Goal: Information Seeking & Learning: Learn about a topic

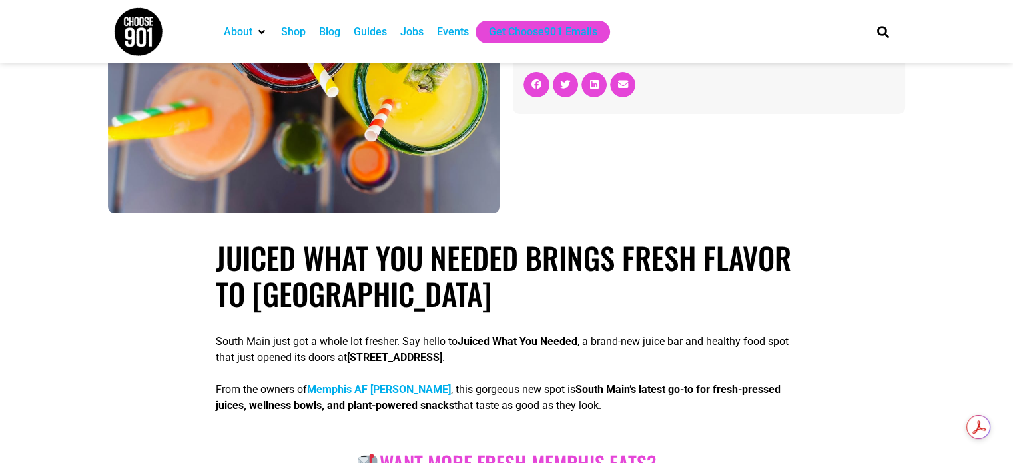
scroll to position [333, 0]
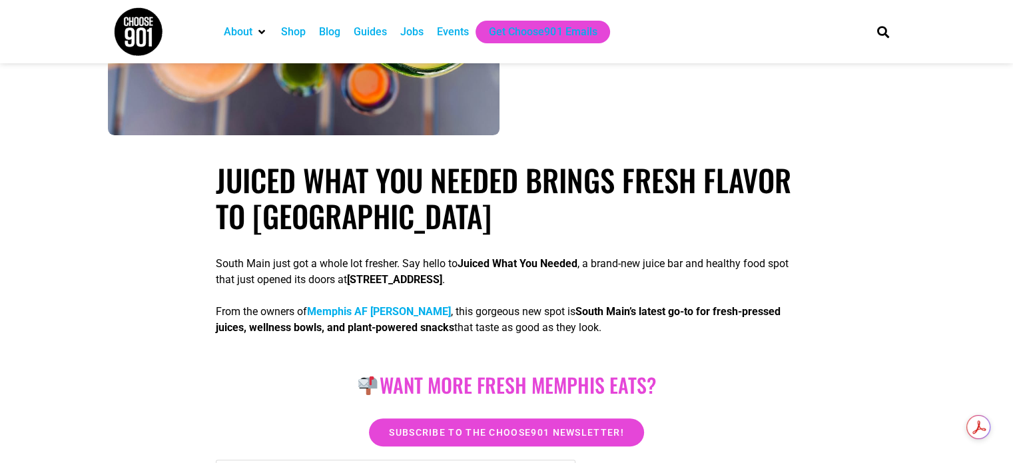
click at [535, 319] on p "From the owners of [GEOGRAPHIC_DATA] AF Burrito , this gorgeous new spot is Sou…" at bounding box center [506, 320] width 581 height 32
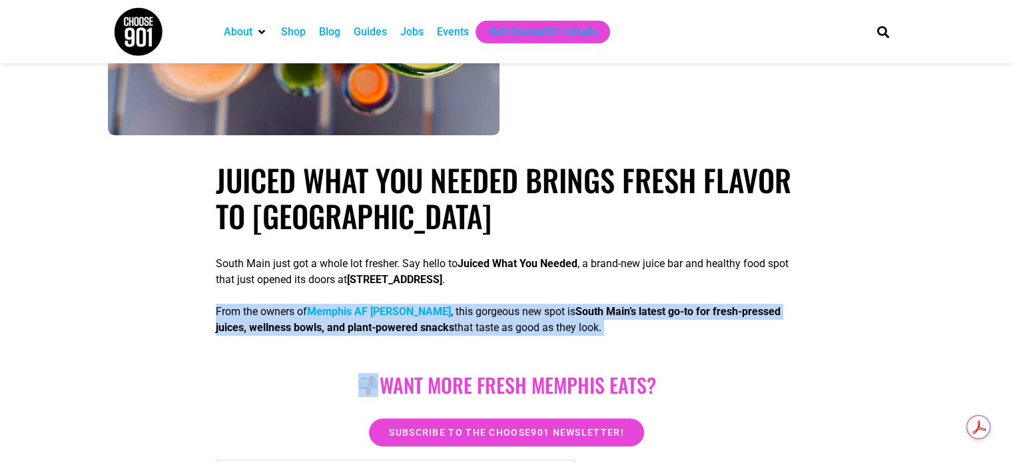
click at [535, 319] on p "From the owners of [GEOGRAPHIC_DATA] AF Burrito , this gorgeous new spot is Sou…" at bounding box center [506, 320] width 581 height 32
click at [629, 336] on p "From the owners of [GEOGRAPHIC_DATA] AF Burrito , this gorgeous new spot is Sou…" at bounding box center [506, 320] width 581 height 32
click at [559, 336] on p "From the owners of [GEOGRAPHIC_DATA] AF Burrito , this gorgeous new spot is Sou…" at bounding box center [506, 320] width 581 height 32
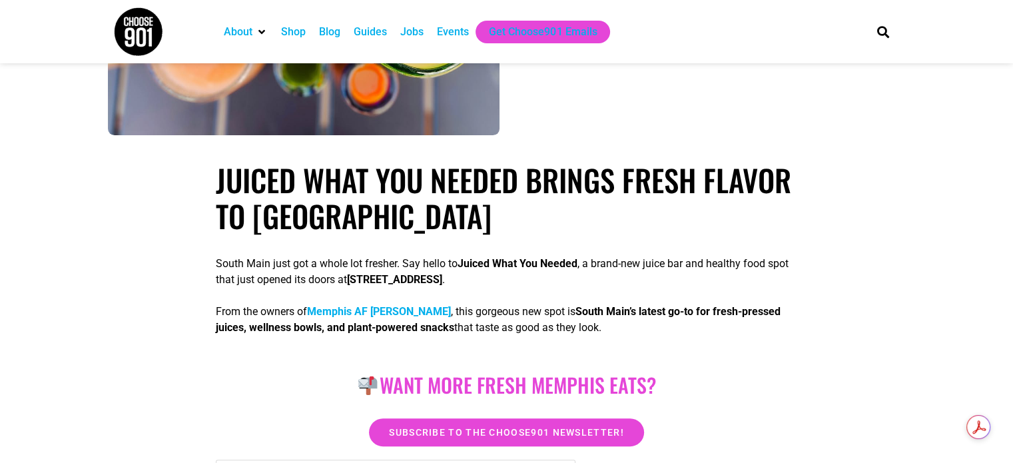
click at [549, 335] on p "From the owners of [GEOGRAPHIC_DATA] AF Burrito , this gorgeous new spot is Sou…" at bounding box center [506, 320] width 581 height 32
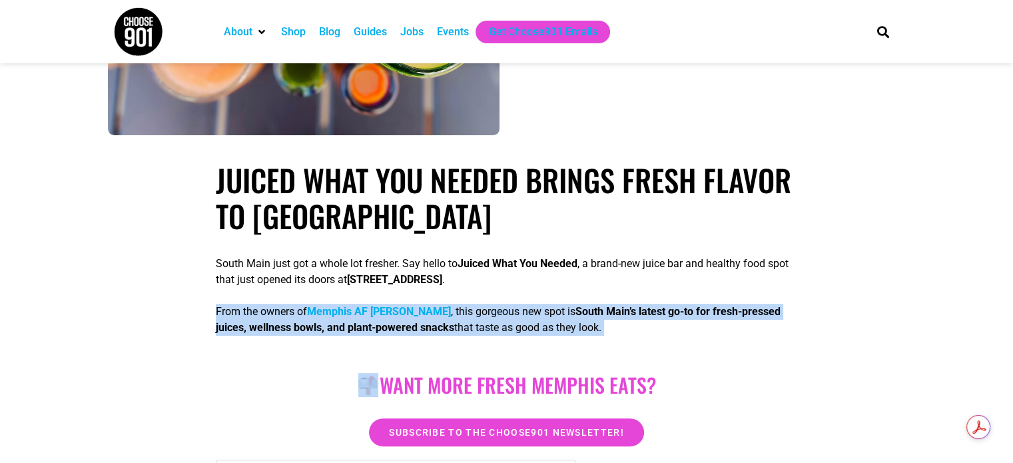
click at [549, 335] on p "From the owners of [GEOGRAPHIC_DATA] AF Burrito , this gorgeous new spot is Sou…" at bounding box center [506, 320] width 581 height 32
click at [623, 346] on div "South Main just got a whole lot fresher. Say hello to Juiced What You Needed , …" at bounding box center [506, 298] width 581 height 107
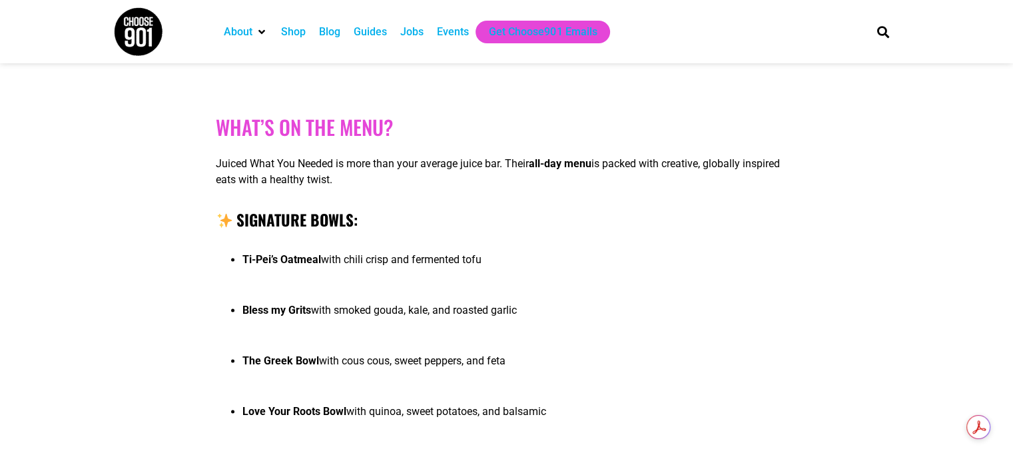
scroll to position [1798, 0]
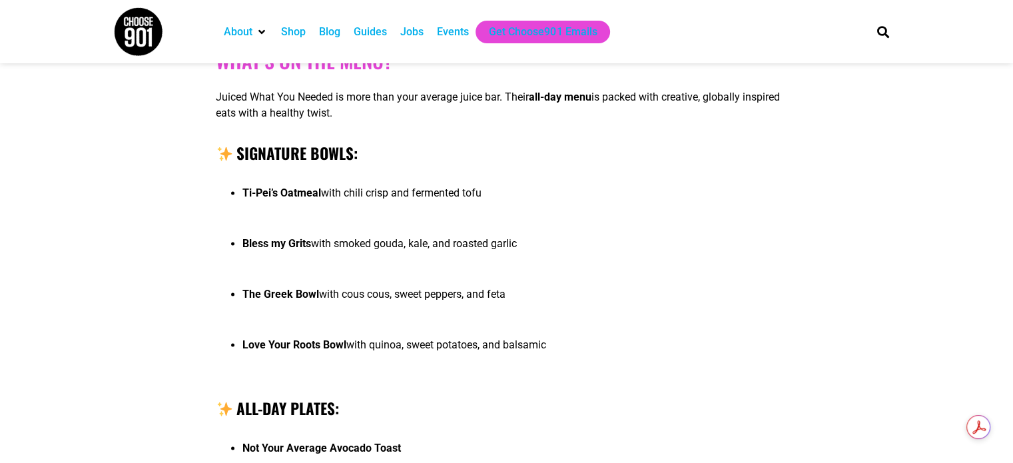
click at [416, 297] on p "The Greek Bowl with cous cous, sweet peppers, and feta" at bounding box center [519, 294] width 555 height 16
click at [417, 297] on p "The Greek Bowl with cous cous, sweet peppers, and feta" at bounding box center [519, 294] width 555 height 16
click at [418, 297] on p "The Greek Bowl with cous cous, sweet peppers, and feta" at bounding box center [519, 294] width 555 height 16
click at [470, 344] on p "Love Your Roots Bowl with quinoa, sweet potatoes, and balsamic" at bounding box center [519, 345] width 555 height 16
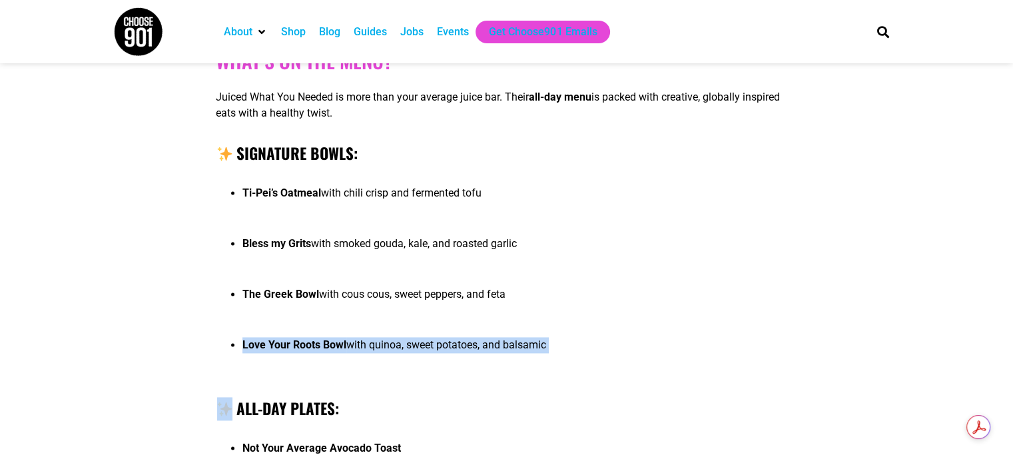
click at [470, 344] on p "Love Your Roots Bowl with quinoa, sweet potatoes, and balsamic" at bounding box center [519, 345] width 555 height 16
click at [523, 365] on li "Love Your Roots Bowl with quinoa, sweet potatoes, and balsamic" at bounding box center [519, 357] width 555 height 40
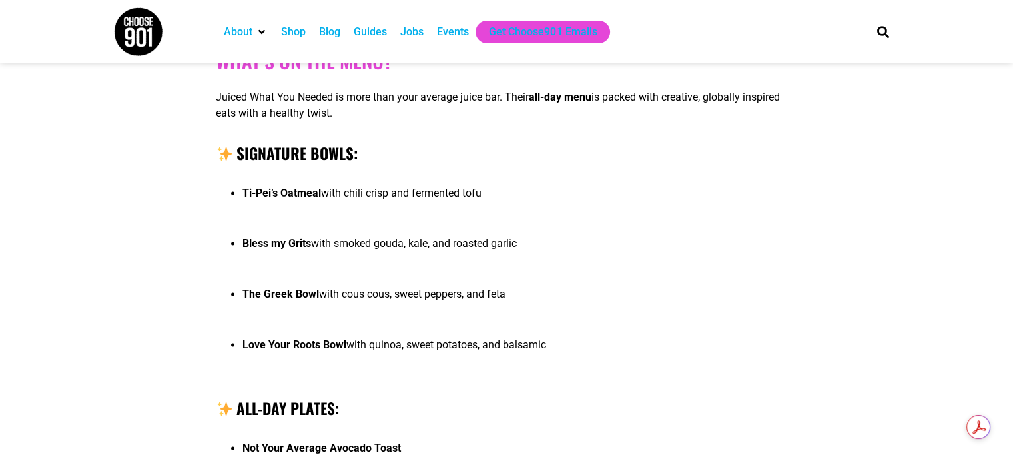
click at [522, 353] on p "Love Your Roots Bowl with quinoa, sweet potatoes, and balsamic" at bounding box center [519, 345] width 555 height 16
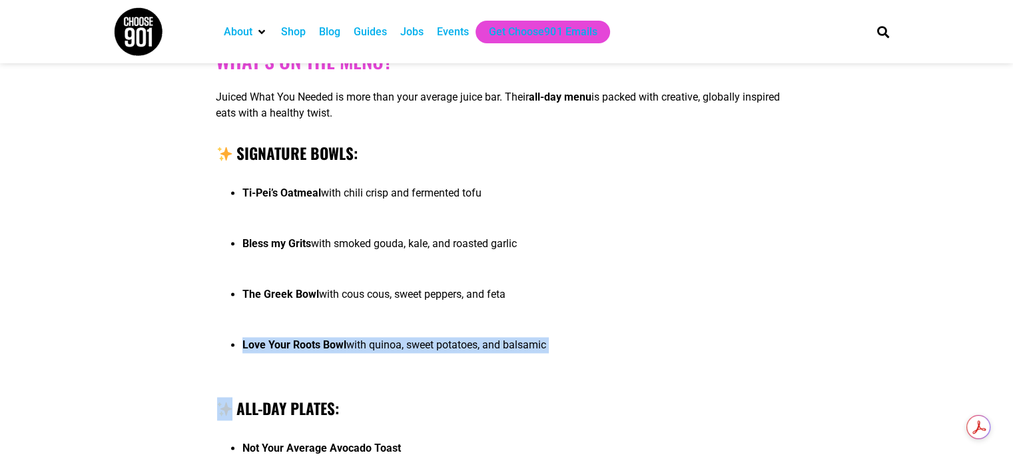
click at [522, 353] on p "Love Your Roots Bowl with quinoa, sweet potatoes, and balsamic" at bounding box center [519, 345] width 555 height 16
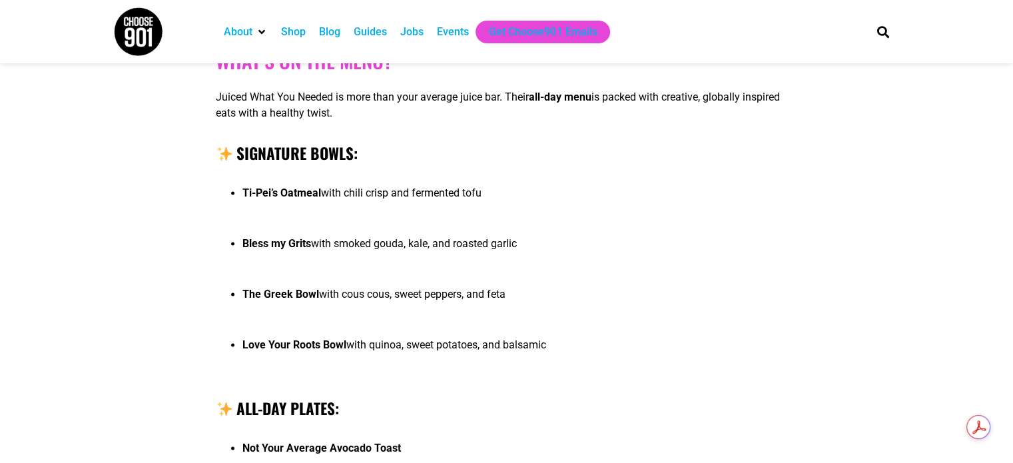
click at [575, 410] on h4 "All-Day Plates:" at bounding box center [506, 408] width 581 height 23
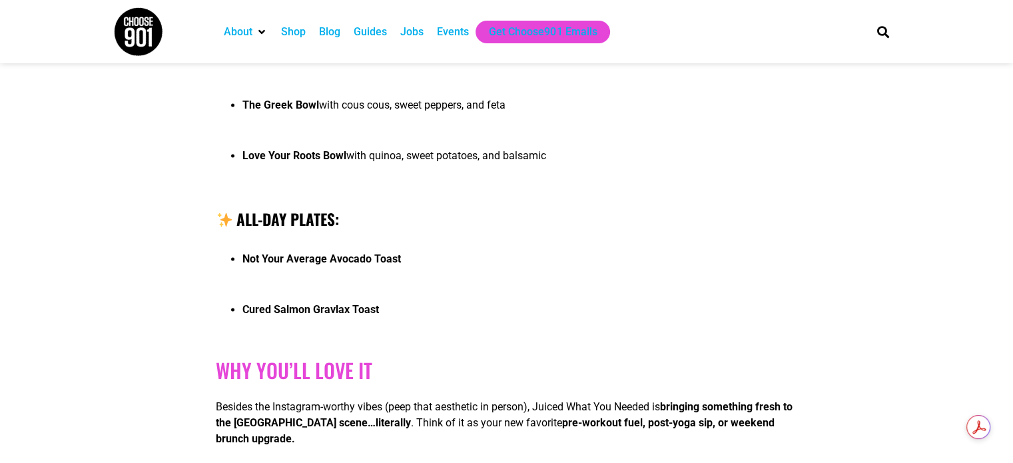
scroll to position [2131, 0]
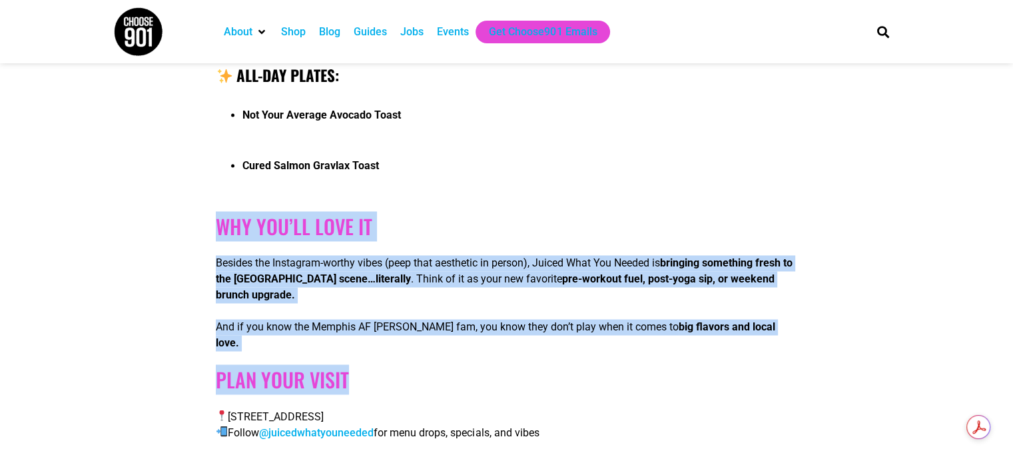
drag, startPoint x: 272, startPoint y: 252, endPoint x: 672, endPoint y: 340, distance: 409.8
click at [672, 340] on div "What’s on the Menu? Juiced What You Needed is more than your average juice bar.…" at bounding box center [506, 78] width 581 height 725
click at [673, 368] on h2 "Plan Your Visit" at bounding box center [506, 380] width 581 height 24
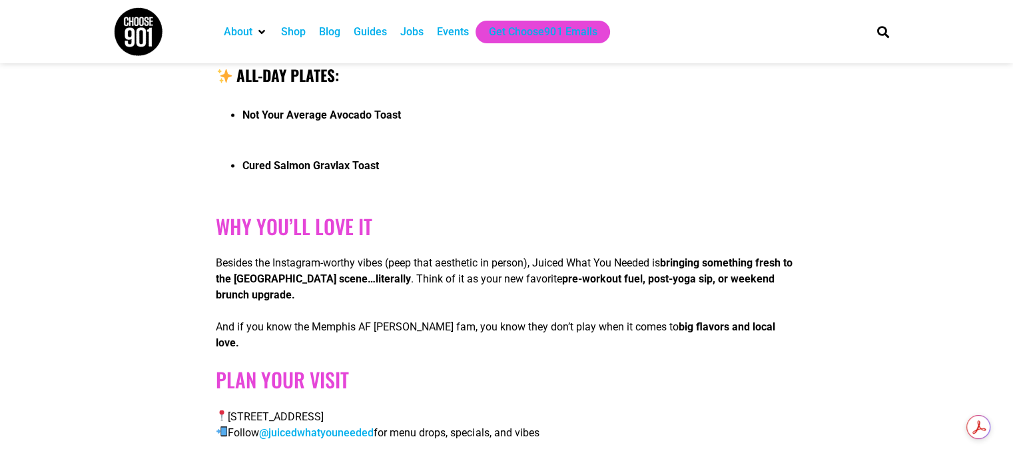
click at [670, 372] on h2 "Plan Your Visit" at bounding box center [506, 380] width 581 height 24
click at [645, 335] on strong "big flavors and local love." at bounding box center [495, 334] width 559 height 29
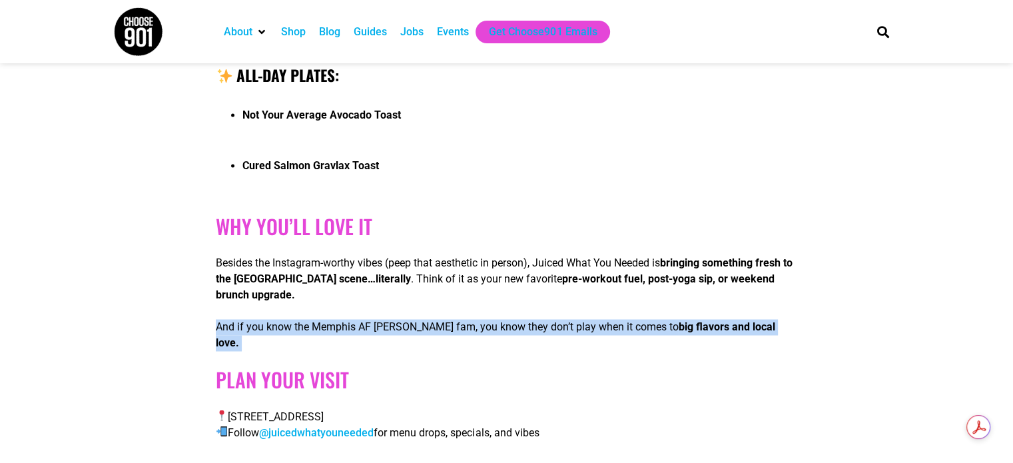
click at [645, 335] on strong "big flavors and local love." at bounding box center [495, 334] width 559 height 29
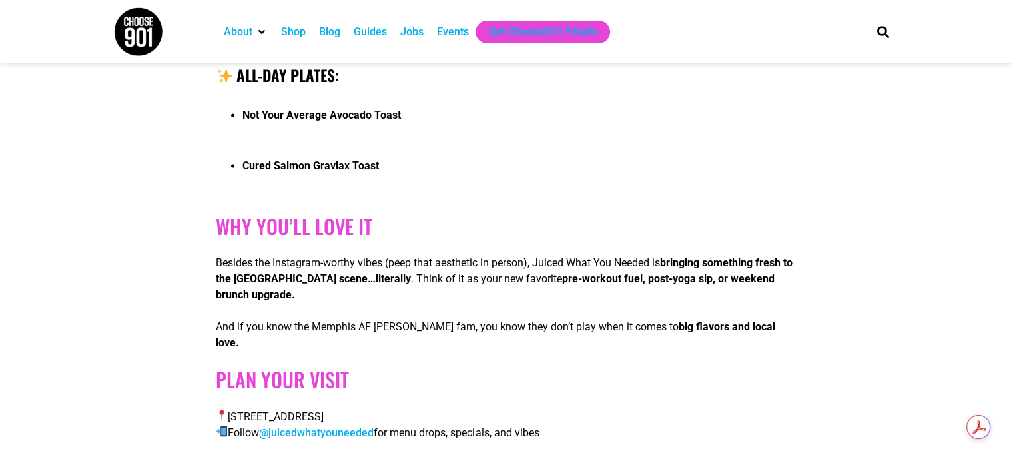
click at [668, 376] on h2 "Plan Your Visit" at bounding box center [506, 380] width 581 height 24
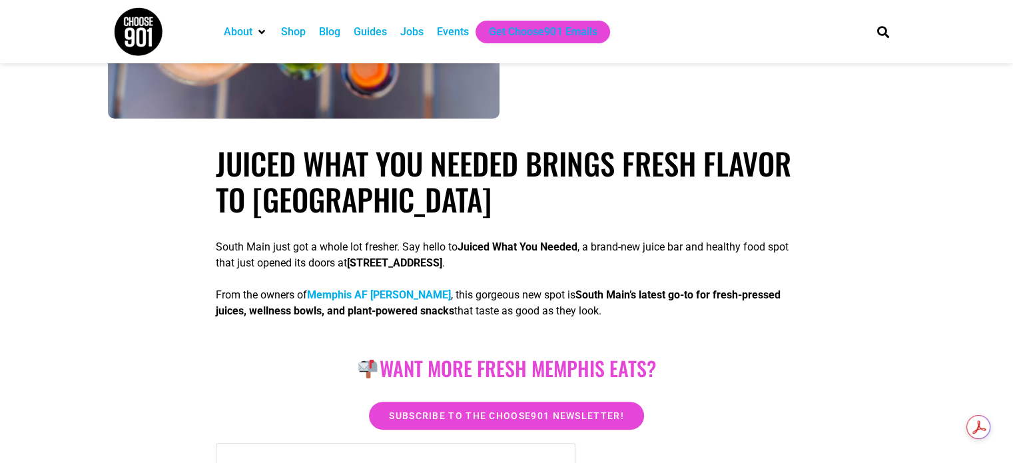
scroll to position [400, 0]
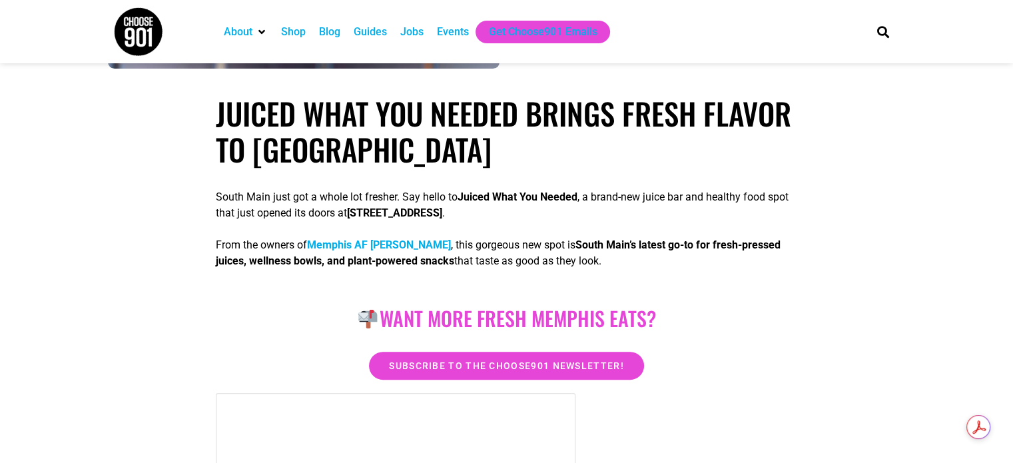
drag, startPoint x: 202, startPoint y: 107, endPoint x: 759, endPoint y: 266, distance: 578.9
click at [759, 274] on div "South Main just got a whole lot fresher. Say hello to Juiced What You Needed , …" at bounding box center [506, 231] width 581 height 107
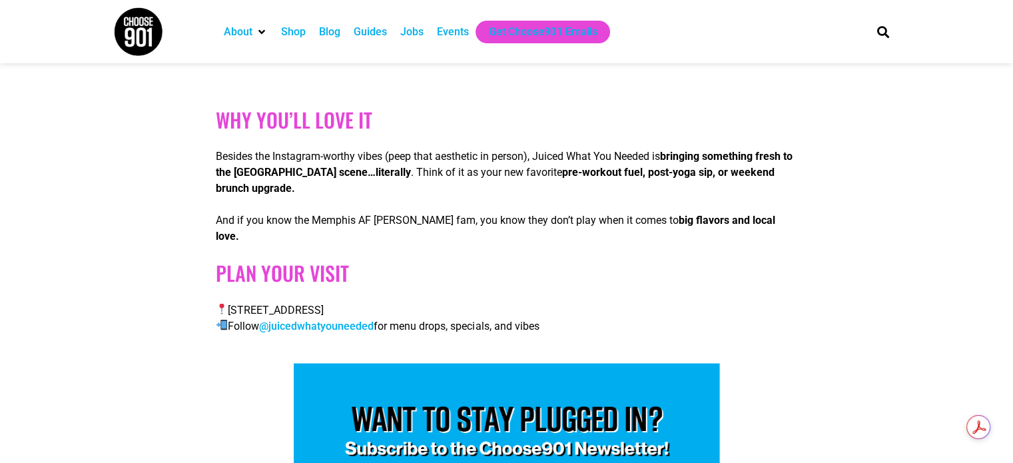
scroll to position [2246, 0]
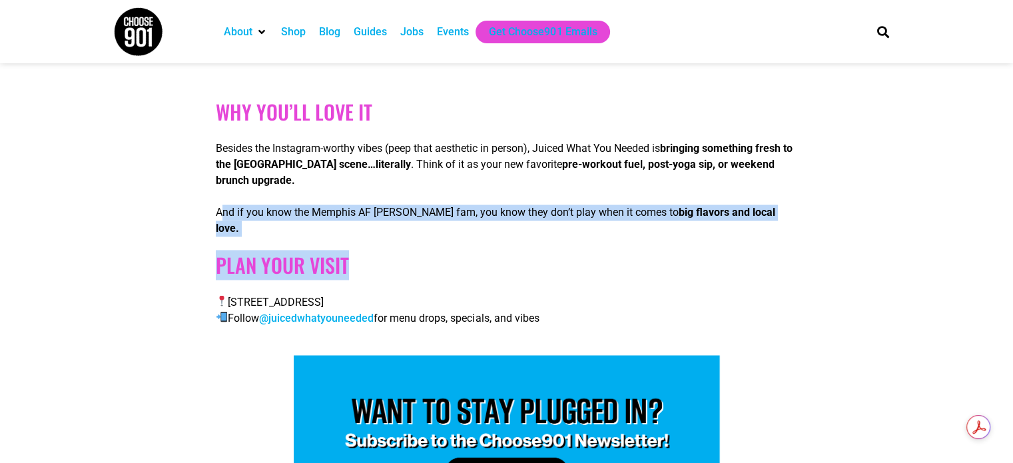
drag, startPoint x: 224, startPoint y: 212, endPoint x: 802, endPoint y: 225, distance: 578.9
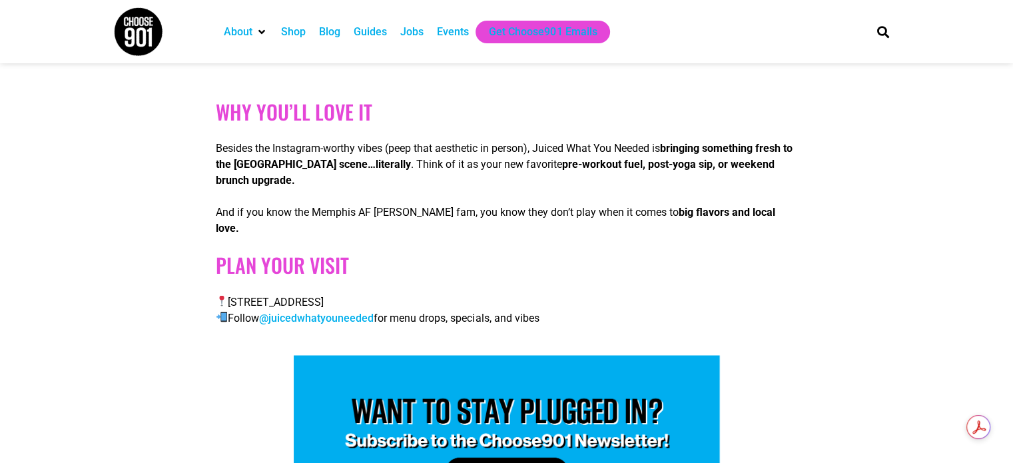
drag, startPoint x: 811, startPoint y: 291, endPoint x: 334, endPoint y: 168, distance: 492.3
click at [308, 163] on strong "bringing something fresh to the [GEOGRAPHIC_DATA] scene…literally" at bounding box center [504, 156] width 577 height 29
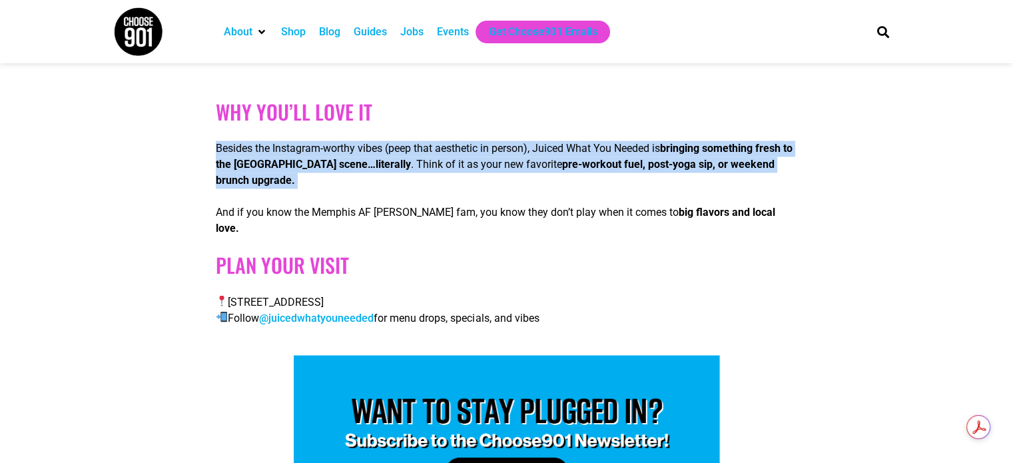
click at [308, 163] on strong "bringing something fresh to the [GEOGRAPHIC_DATA] scene…literally" at bounding box center [504, 156] width 577 height 29
click at [464, 172] on p "Besides the Instagram-worthy vibes (peep that aesthetic in person), Juiced What…" at bounding box center [506, 165] width 581 height 48
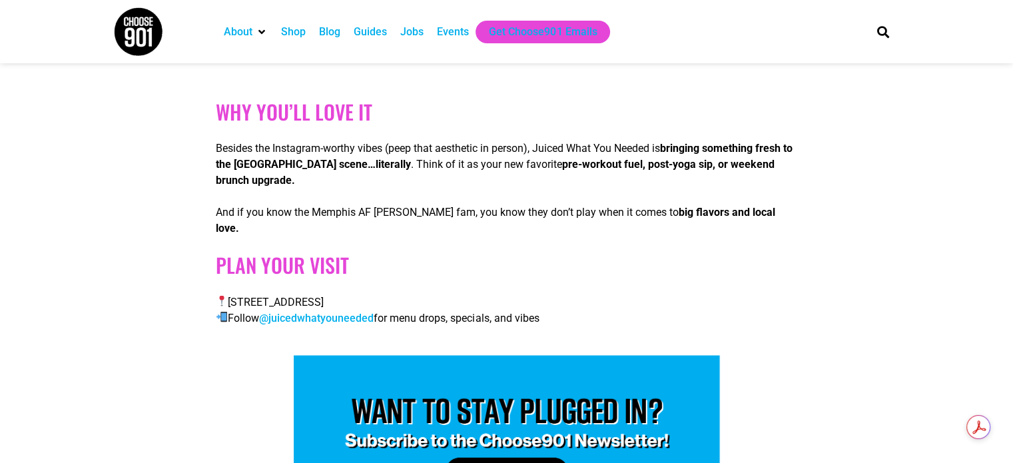
click at [466, 166] on p "Besides the Instagram-worthy vibes (peep that aesthetic in person), Juiced What…" at bounding box center [506, 165] width 581 height 48
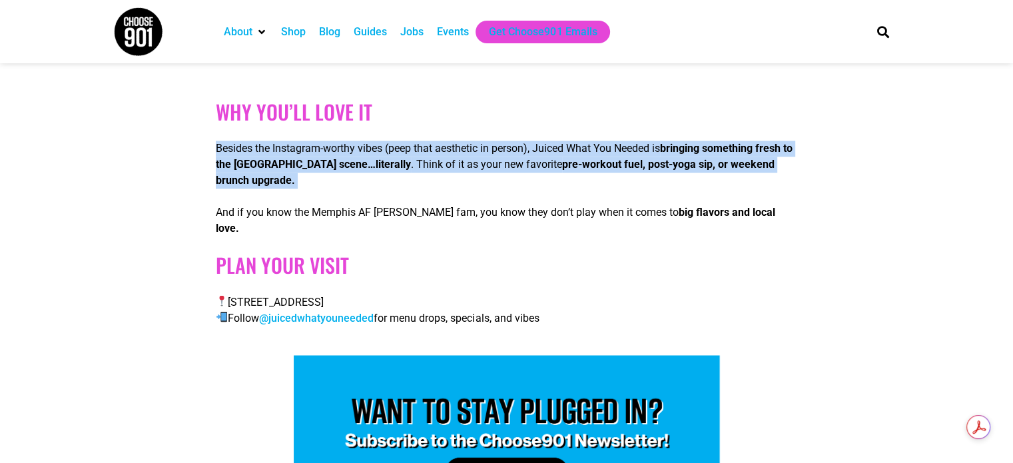
click at [466, 166] on p "Besides the Instagram-worthy vibes (peep that aesthetic in person), Juiced What…" at bounding box center [506, 165] width 581 height 48
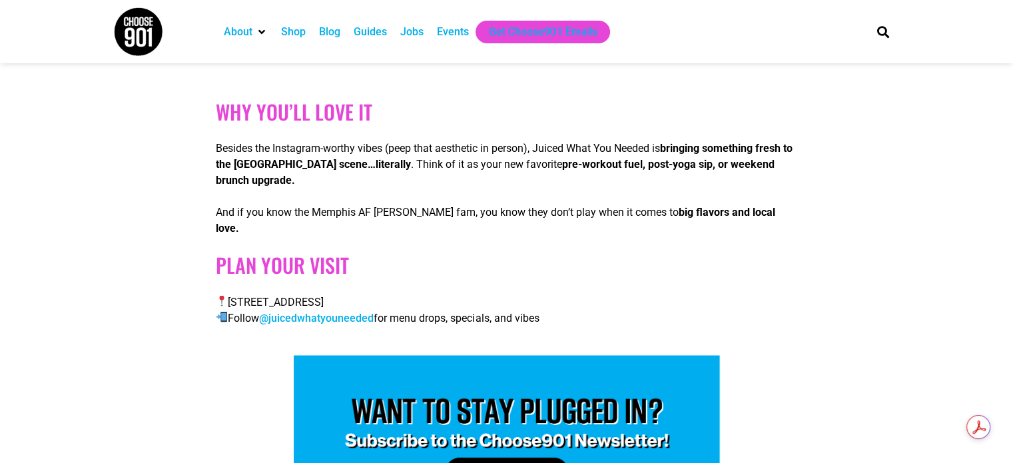
click at [489, 168] on p "Besides the Instagram-worthy vibes (peep that aesthetic in person), Juiced What…" at bounding box center [506, 165] width 581 height 48
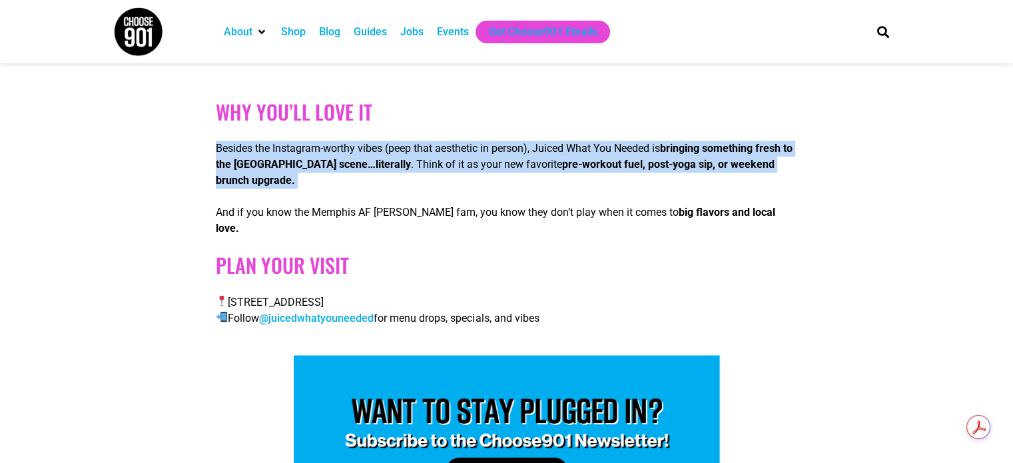
click at [489, 168] on p "Besides the Instagram-worthy vibes (peep that aesthetic in person), Juiced What…" at bounding box center [506, 165] width 581 height 48
click at [507, 188] on p "Besides the Instagram-worthy vibes (peep that aesthetic in person), Juiced What…" at bounding box center [506, 165] width 581 height 48
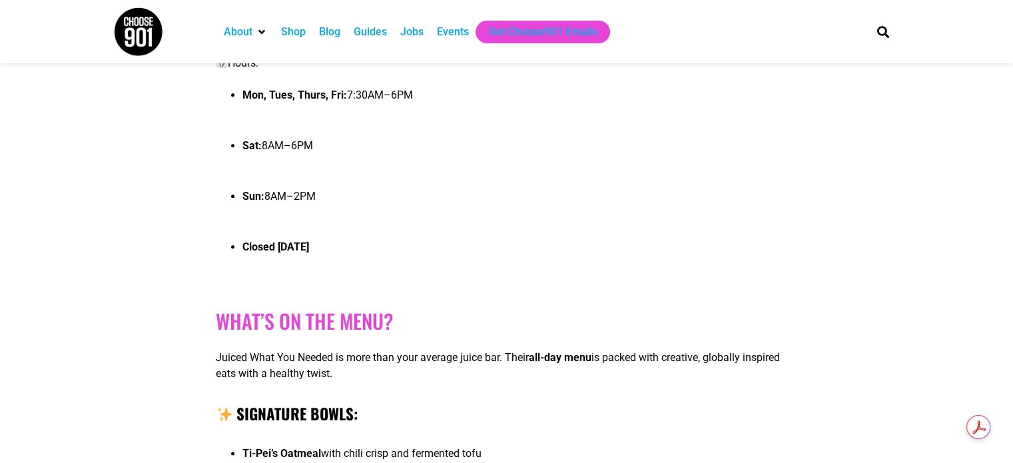
scroll to position [1580, 0]
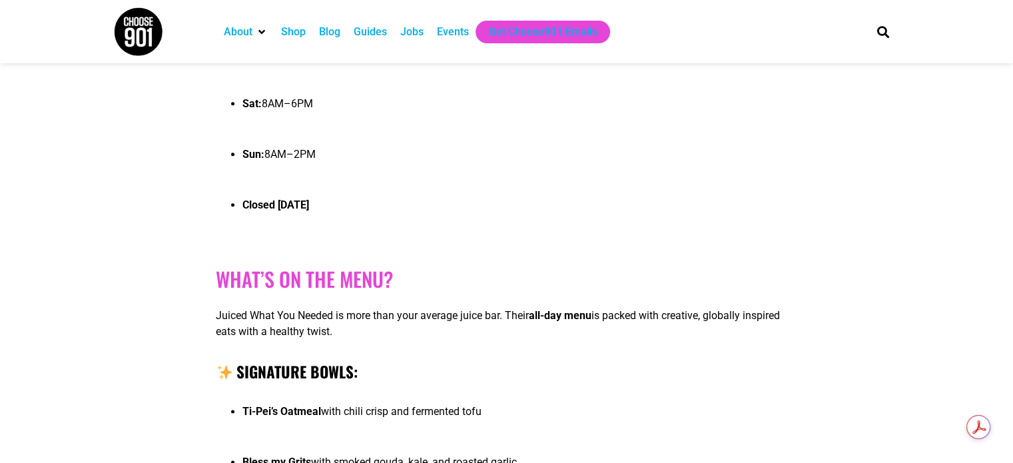
click at [330, 322] on p "Juiced What You Needed is more than your average juice bar. Their all-day menu …" at bounding box center [506, 324] width 581 height 32
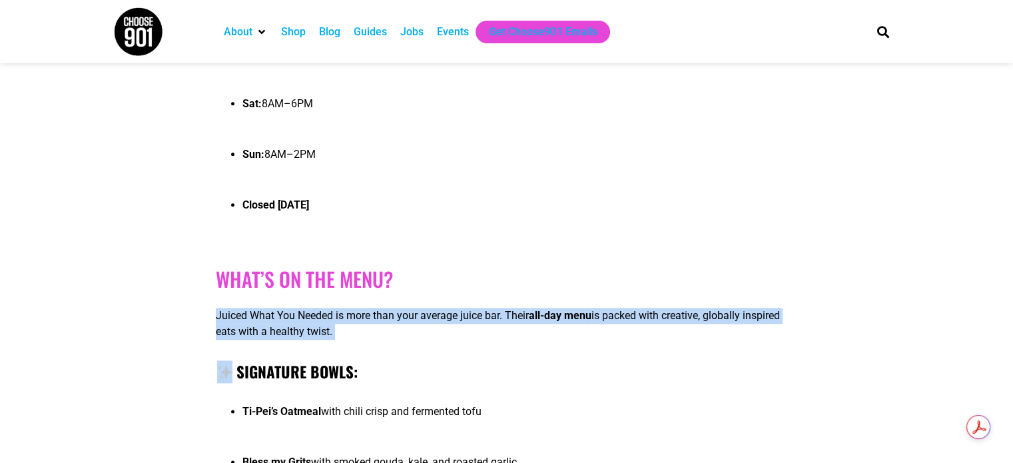
click at [330, 322] on p "Juiced What You Needed is more than your average juice bar. Their all-day menu …" at bounding box center [506, 324] width 581 height 32
click at [485, 340] on p "Juiced What You Needed is more than your average juice bar. Their all-day menu …" at bounding box center [506, 324] width 581 height 32
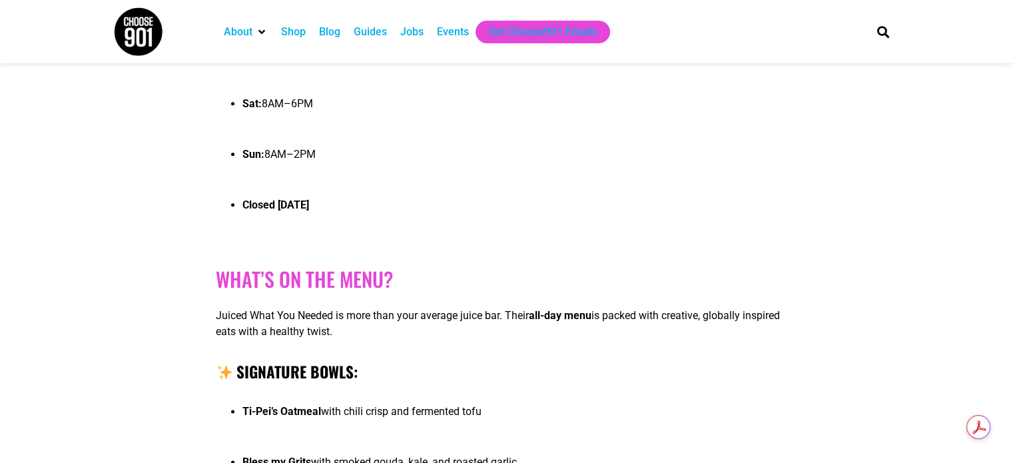
click at [481, 327] on p "Juiced What You Needed is more than your average juice bar. Their all-day menu …" at bounding box center [506, 324] width 581 height 32
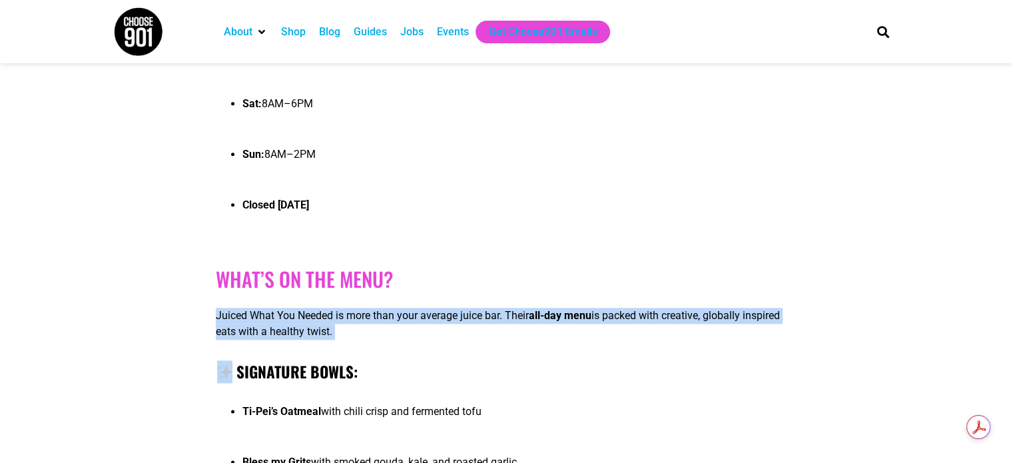
click at [481, 327] on p "Juiced What You Needed is more than your average juice bar. Their all-day menu …" at bounding box center [506, 324] width 581 height 32
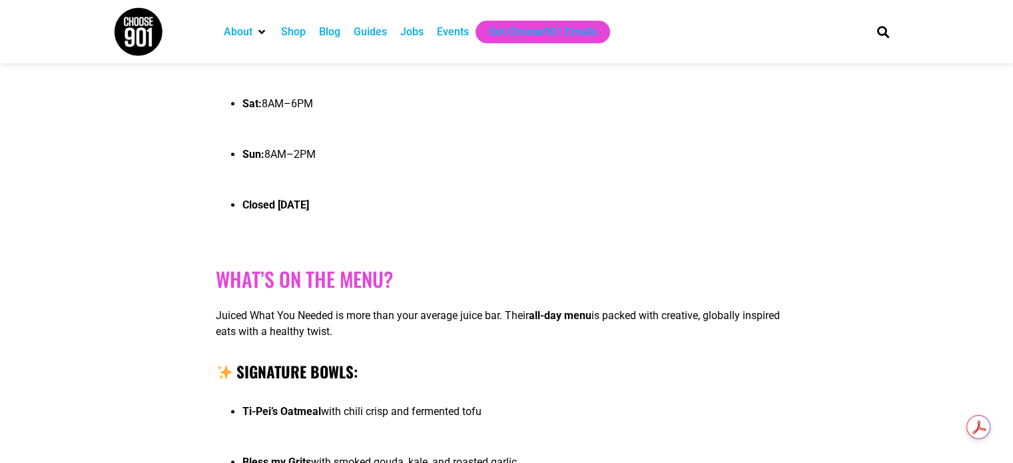
click at [503, 363] on h4 "Signature Bowls:" at bounding box center [506, 371] width 581 height 23
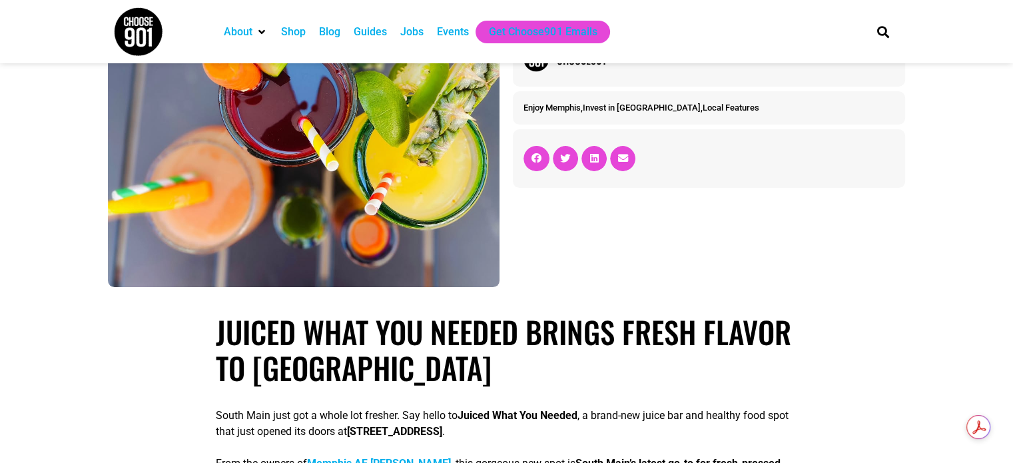
scroll to position [0, 0]
